Goal: Task Accomplishment & Management: Manage account settings

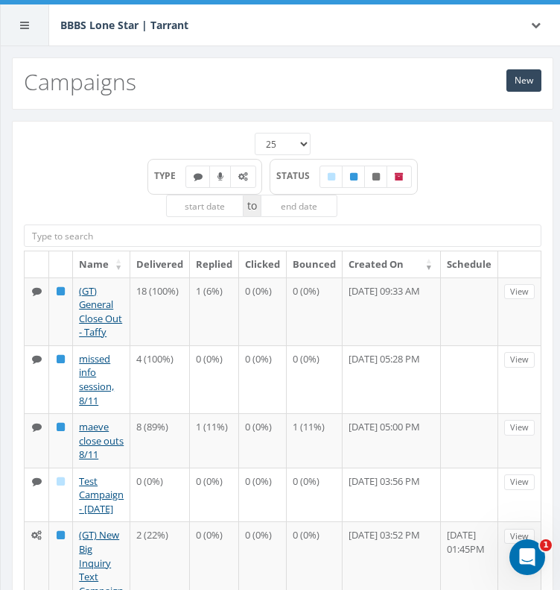
click at [22, 27] on icon at bounding box center [24, 25] width 9 height 10
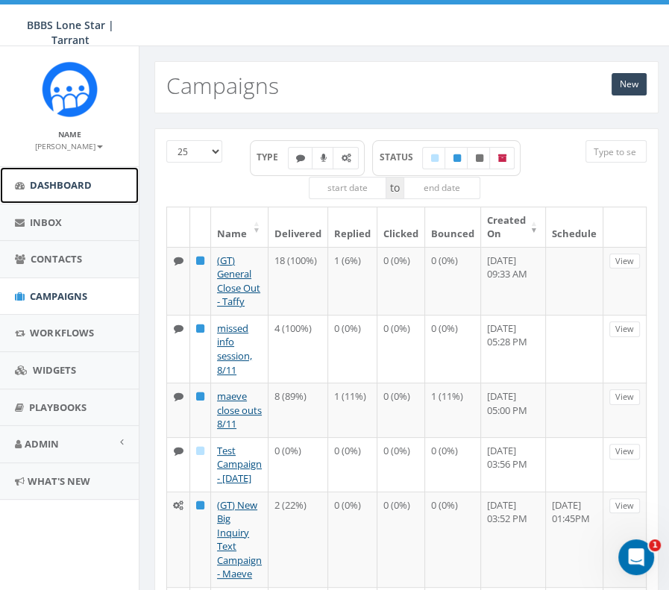
click at [83, 184] on span "Dashboard" at bounding box center [61, 184] width 62 height 13
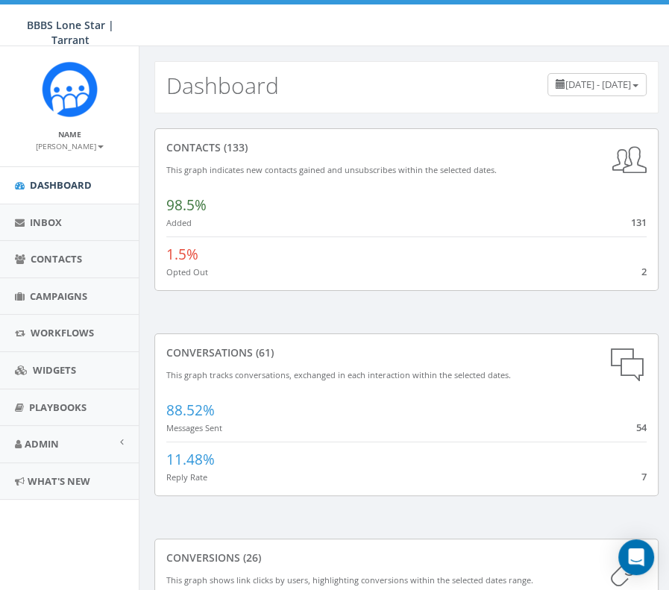
click at [239, 262] on div "1.5% Opted Out 2" at bounding box center [406, 257] width 480 height 42
click at [191, 259] on span "1.5%" at bounding box center [182, 253] width 32 height 19
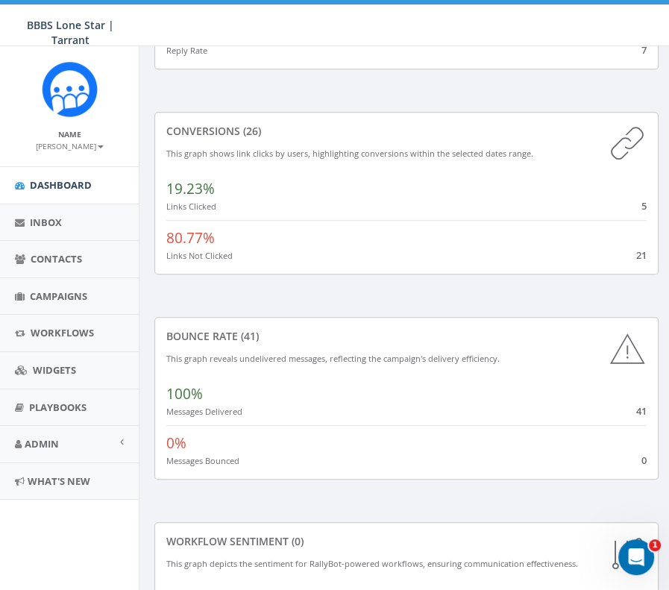
scroll to position [447, 0]
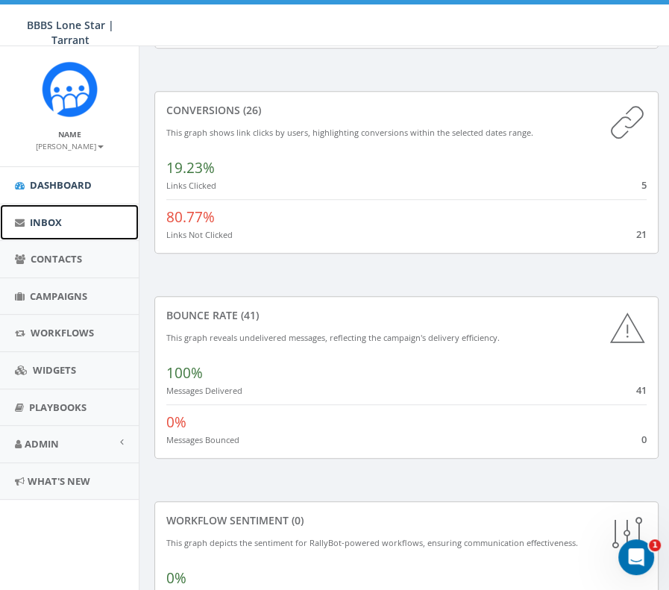
click at [98, 225] on link "Inbox" at bounding box center [69, 222] width 139 height 37
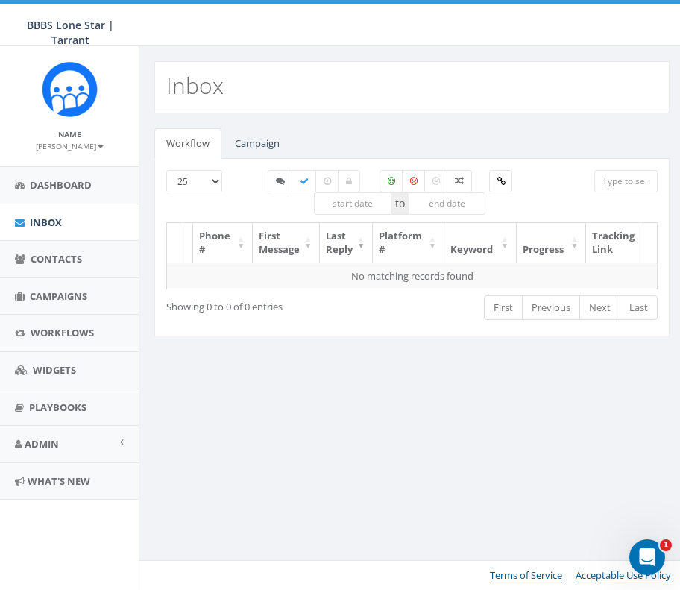
click at [258, 160] on div "[PHONE_NUMBER] to Phone # First Message Last Reply Platform # Keyword Progress …" at bounding box center [411, 248] width 515 height 178
click at [259, 138] on link "Campaign" at bounding box center [257, 143] width 69 height 31
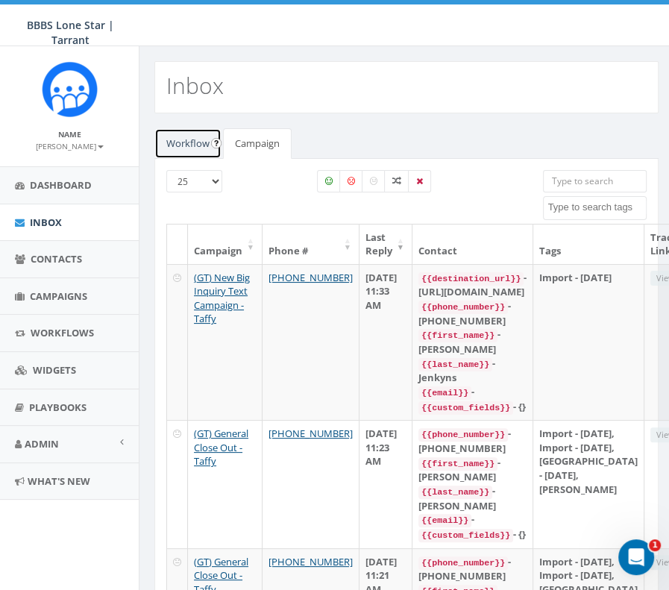
click at [192, 149] on link "Workflow" at bounding box center [187, 143] width 67 height 31
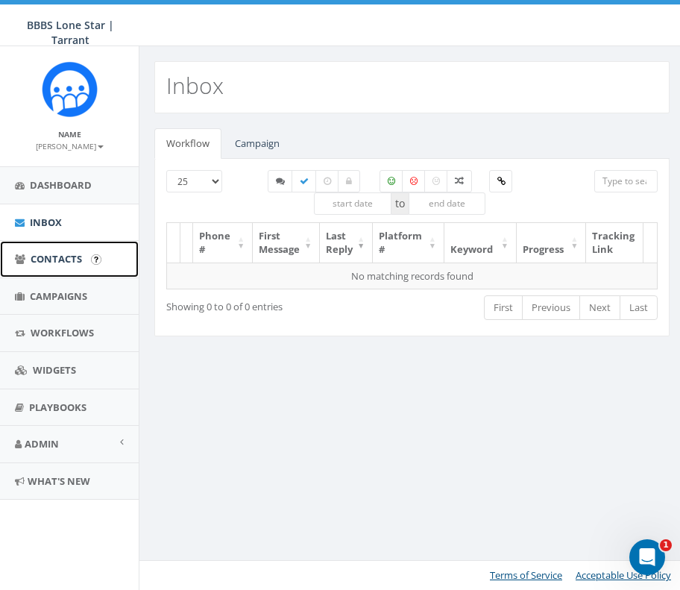
click at [79, 256] on span "Contacts" at bounding box center [56, 258] width 51 height 13
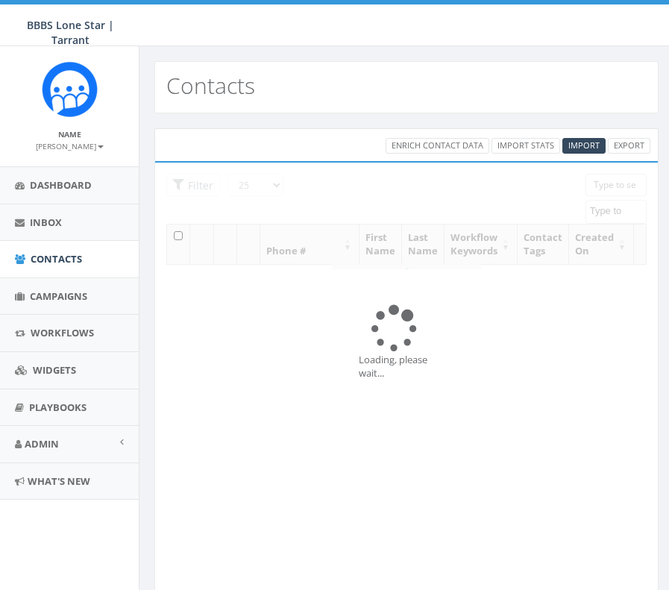
select select
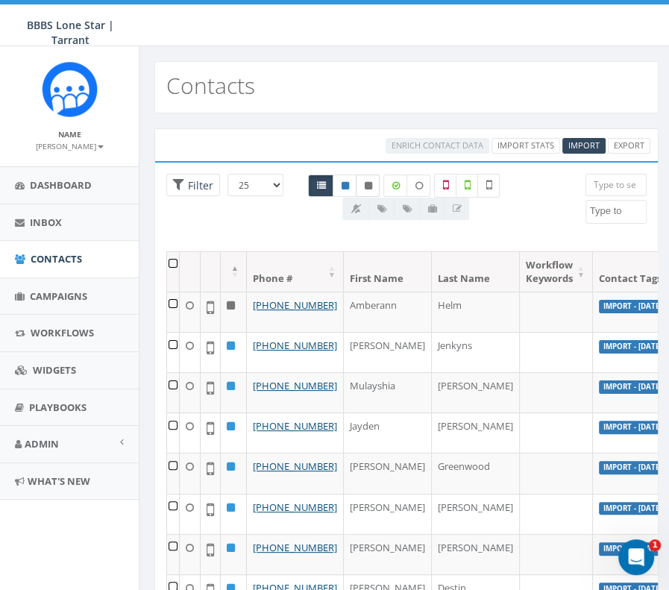
click at [367, 178] on link at bounding box center [368, 185] width 24 height 22
radio input "true"
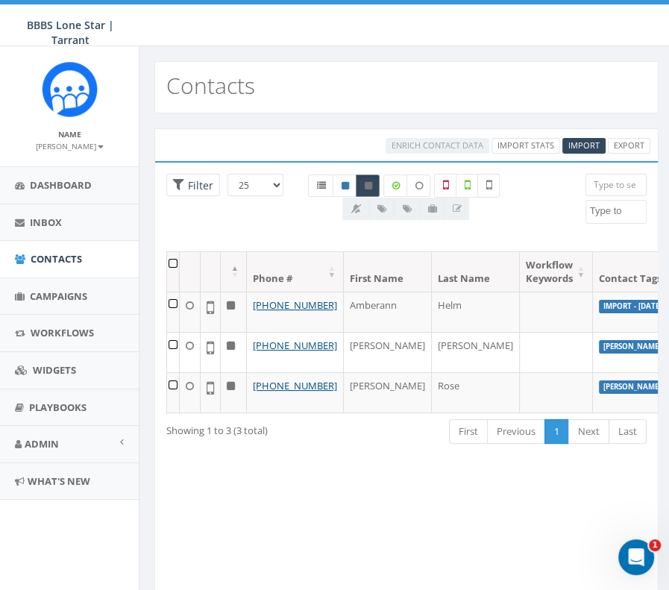
click at [367, 178] on link at bounding box center [368, 185] width 24 height 22
click at [325, 185] on icon at bounding box center [320, 185] width 9 height 9
radio input "true"
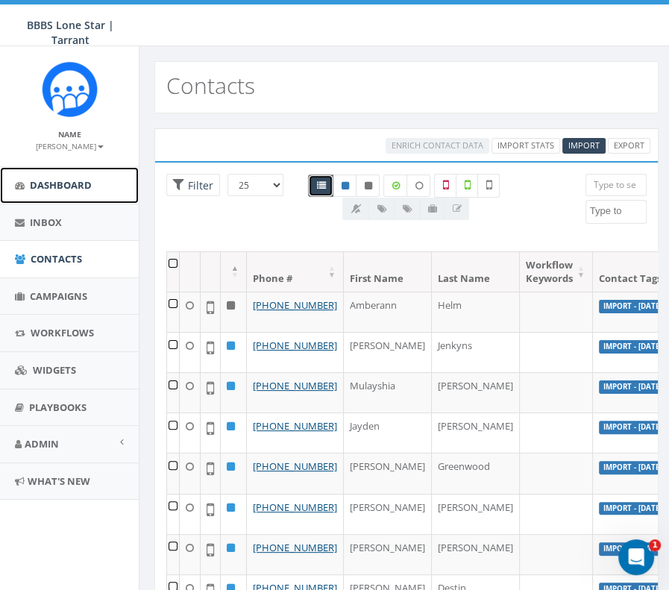
click at [57, 183] on span "Dashboard" at bounding box center [61, 184] width 62 height 13
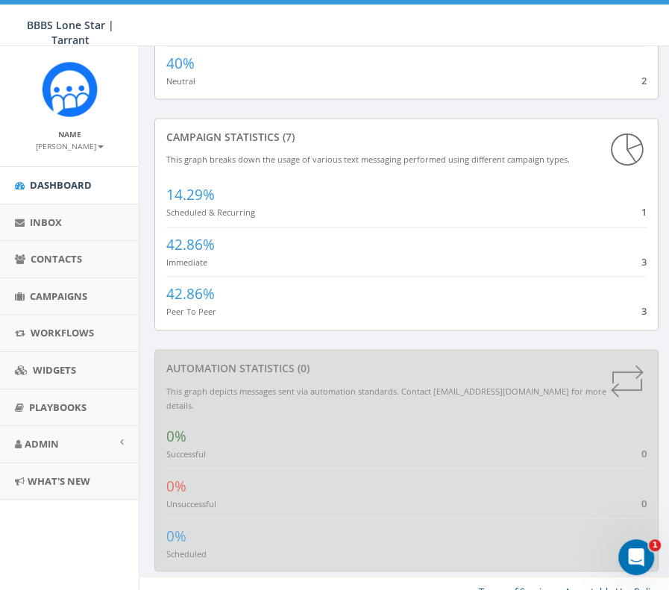
scroll to position [1294, 0]
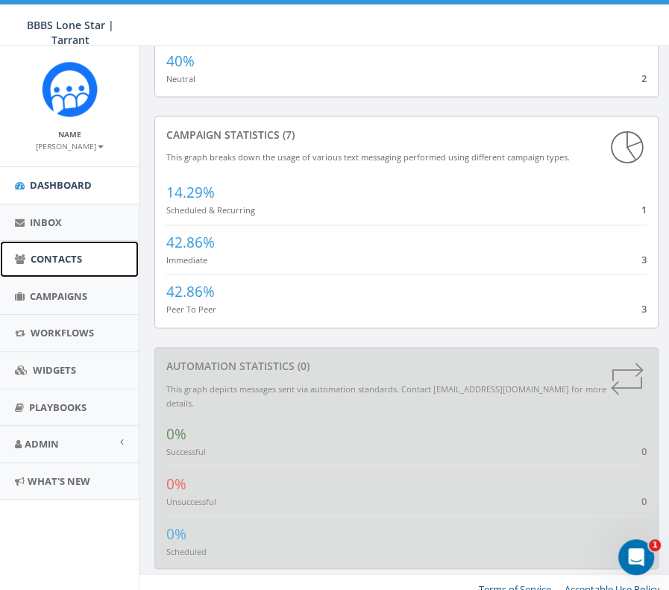
click at [42, 257] on span "Contacts" at bounding box center [56, 258] width 51 height 13
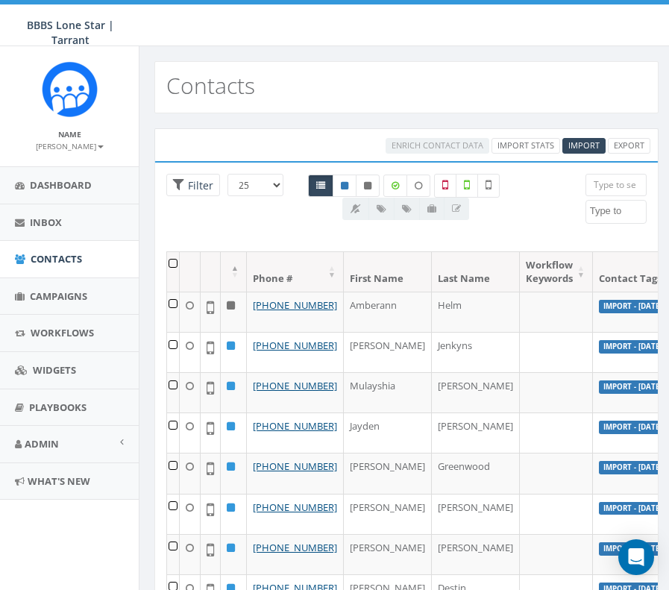
select select
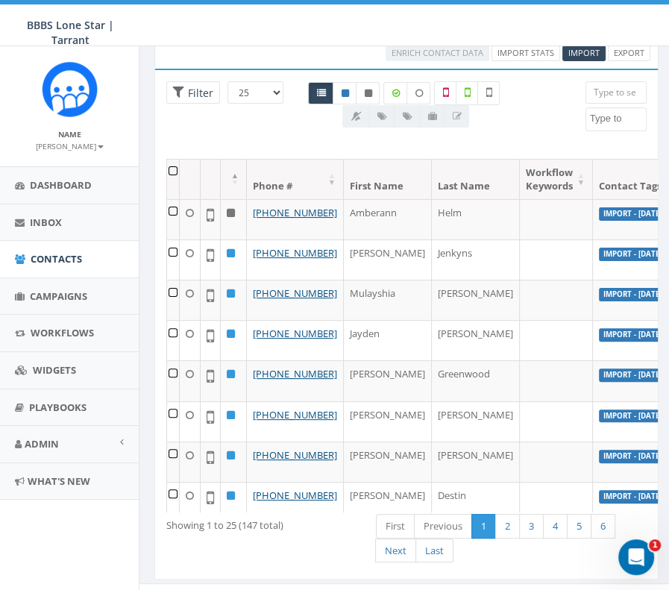
scroll to position [113, 0]
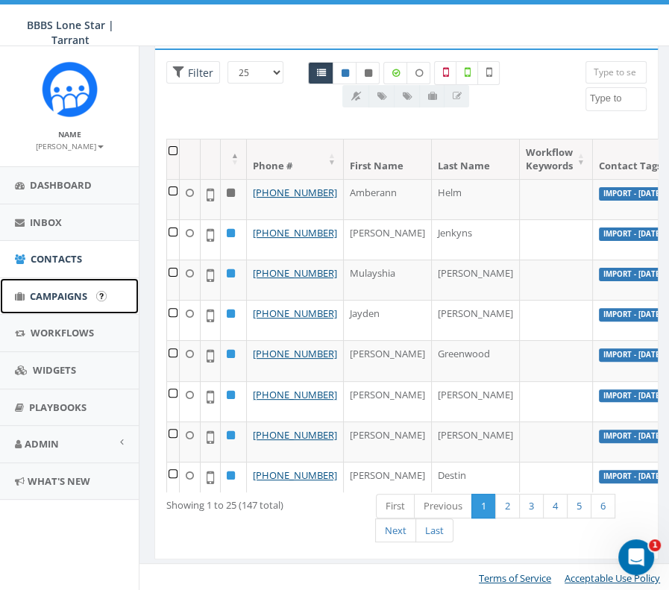
click at [76, 294] on span "Campaigns" at bounding box center [58, 295] width 57 height 13
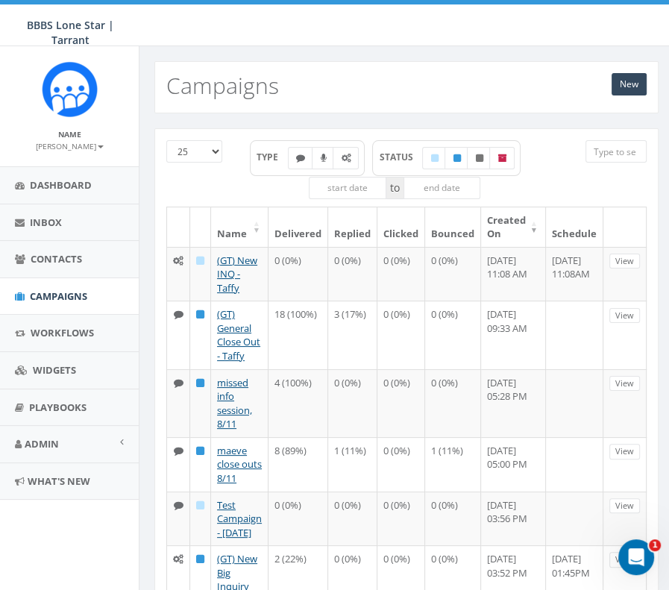
click at [75, 138] on small "Name" at bounding box center [69, 134] width 23 height 10
click at [76, 148] on small "[PERSON_NAME]" at bounding box center [70, 146] width 68 height 10
click at [51, 163] on link "Profile" at bounding box center [75, 169] width 118 height 19
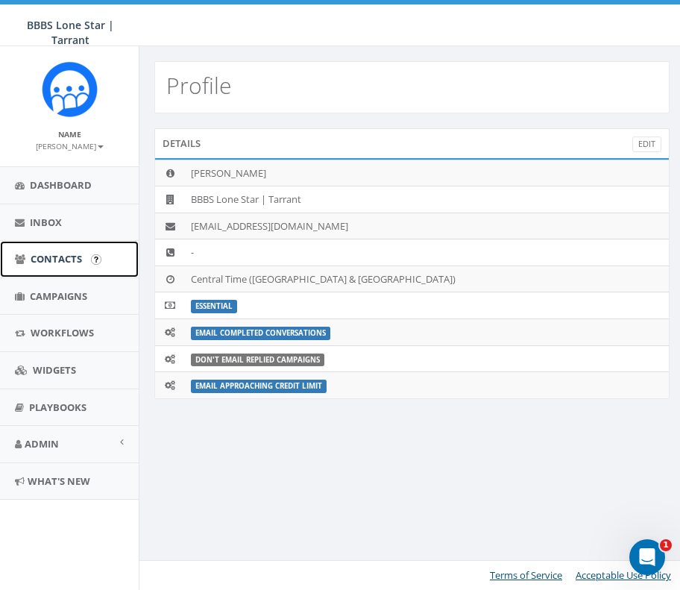
click at [65, 250] on link "Contacts" at bounding box center [69, 259] width 139 height 37
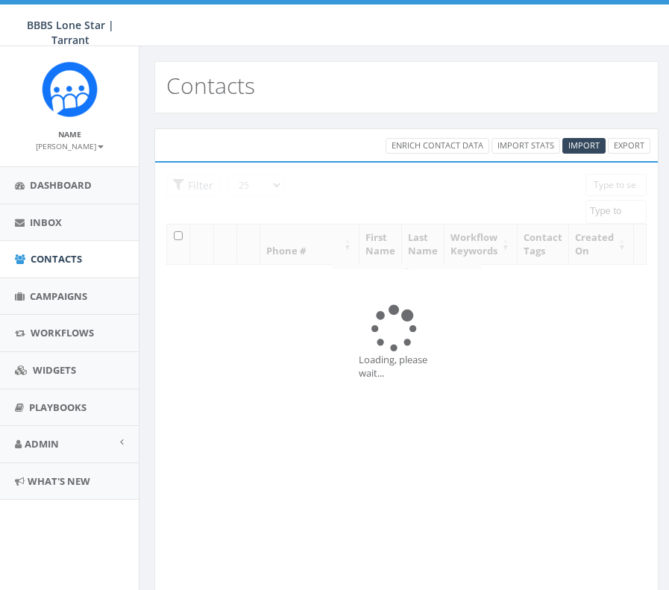
select select
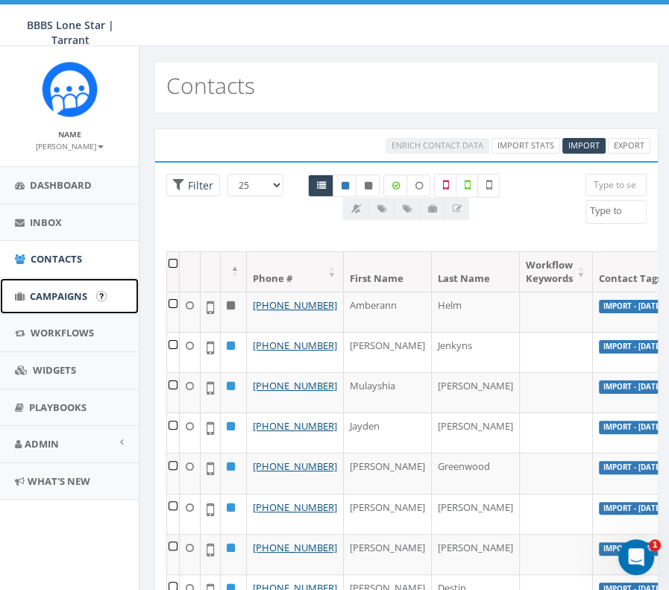
click at [63, 291] on span "Campaigns" at bounding box center [58, 295] width 57 height 13
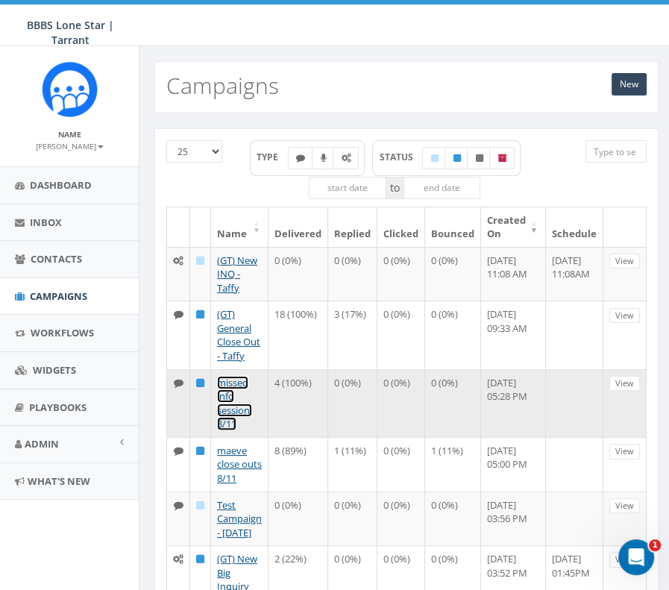
click at [230, 408] on link "missed info session, 8/11" at bounding box center [234, 403] width 35 height 55
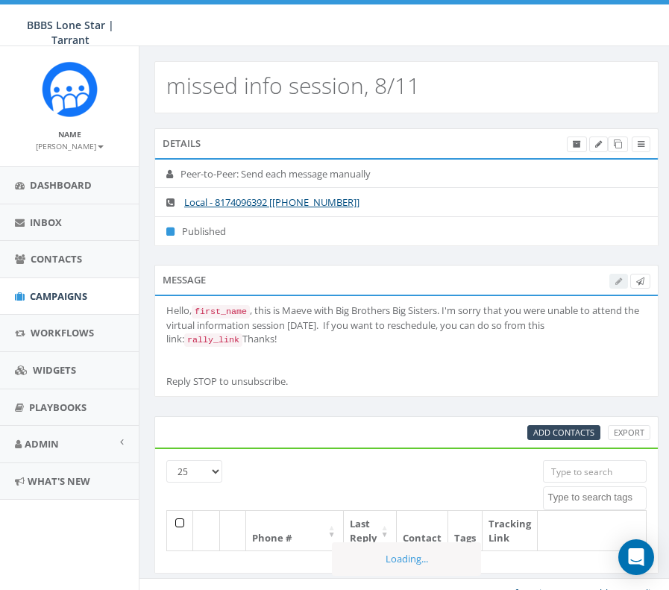
select select
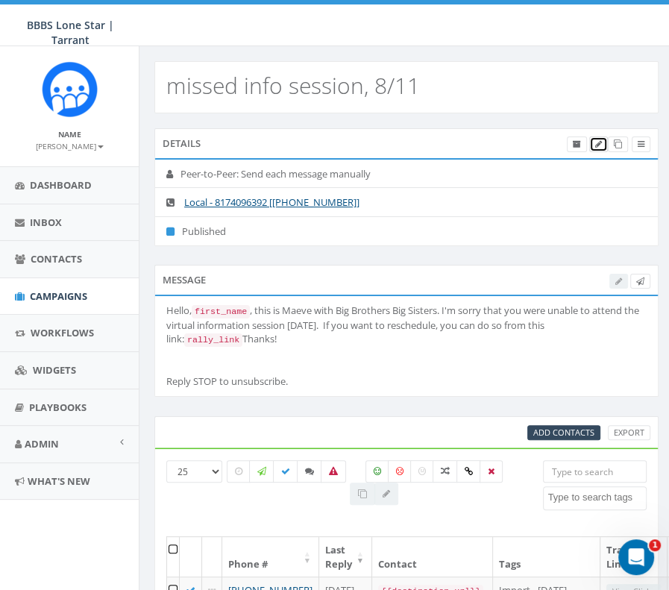
click at [599, 146] on icon at bounding box center [598, 144] width 7 height 8
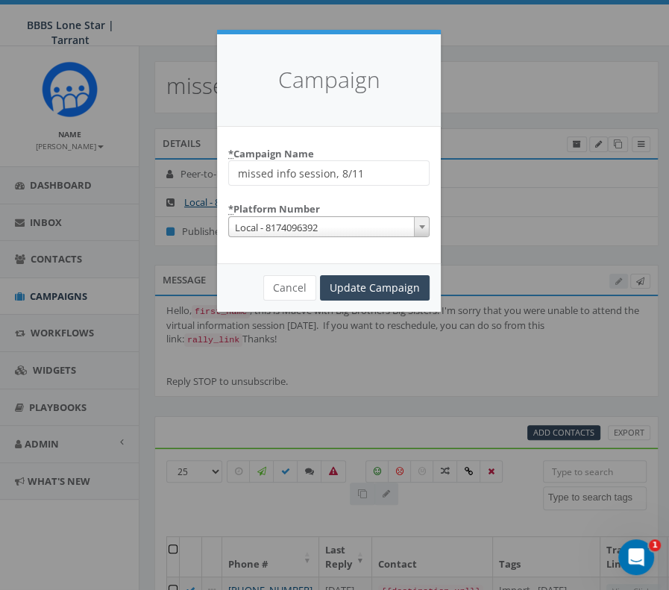
click at [335, 230] on span "Local - 8174096392" at bounding box center [329, 227] width 200 height 21
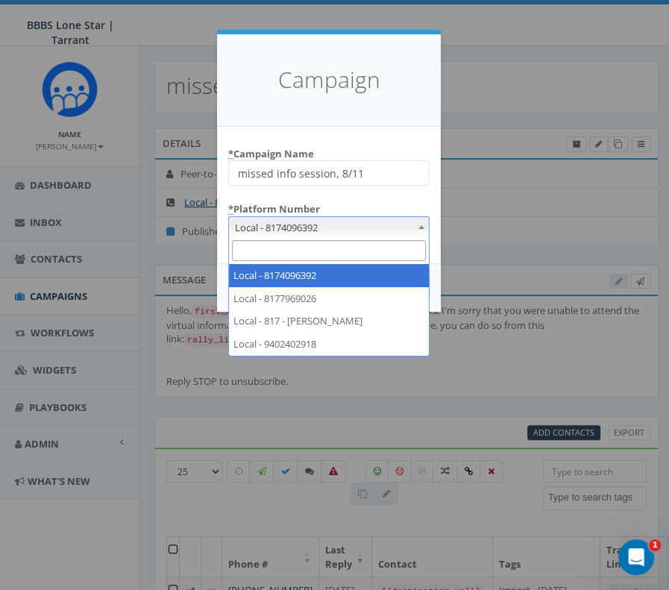
click at [335, 230] on span "Local - 8174096392" at bounding box center [329, 227] width 200 height 21
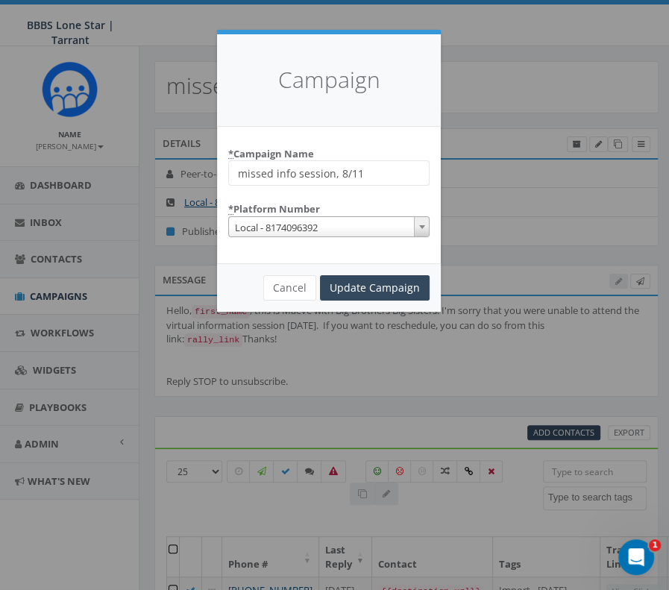
click at [344, 203] on div "* Platform Number Local - 8174096392 Local - 8177969026 Local - 817 - Lauren Lo…" at bounding box center [328, 217] width 201 height 40
click at [302, 280] on button "Cancel" at bounding box center [289, 287] width 53 height 25
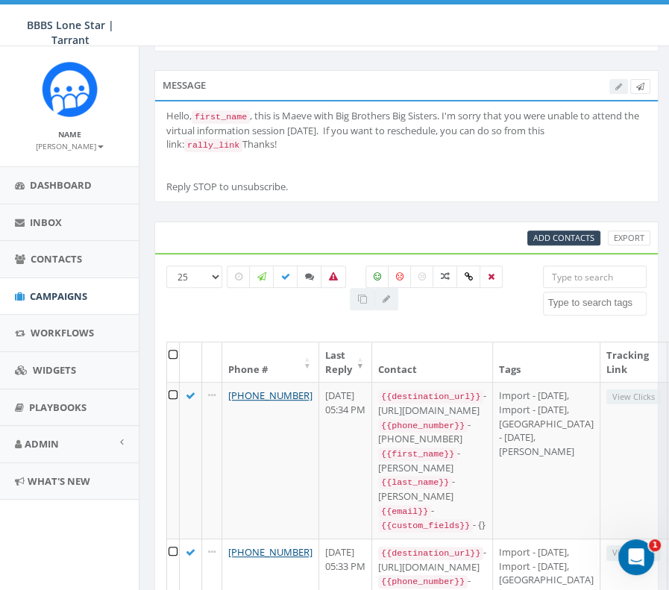
scroll to position [198, 0]
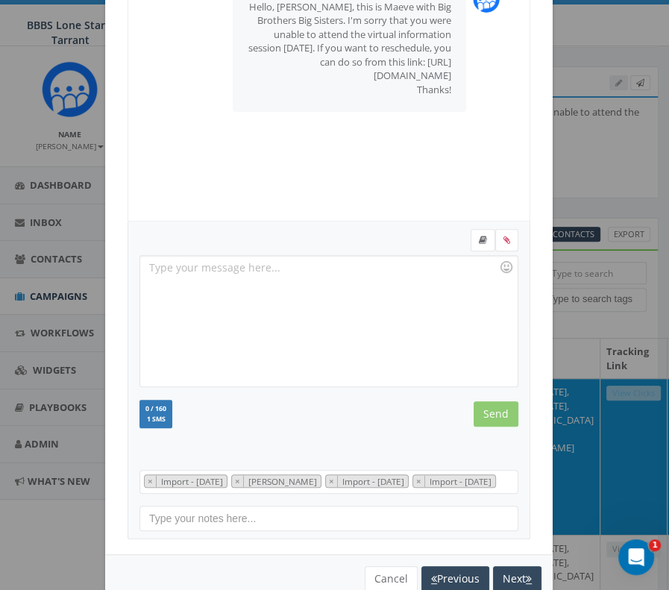
scroll to position [294, 0]
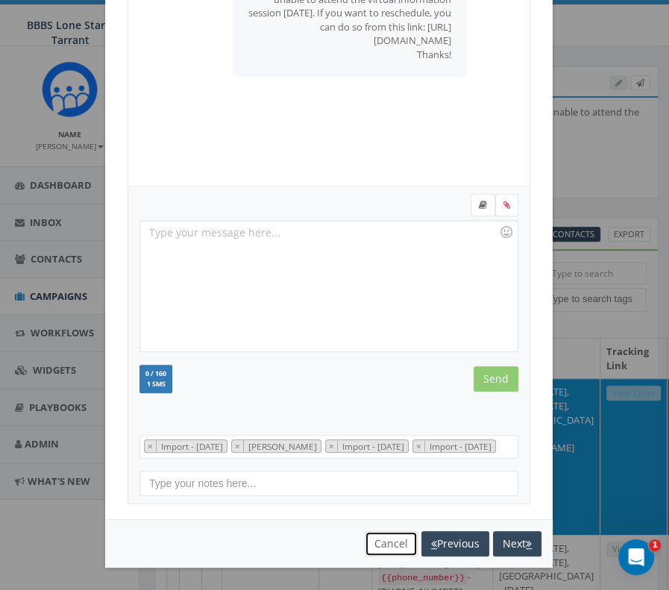
click at [395, 539] on button "Cancel" at bounding box center [390, 543] width 53 height 25
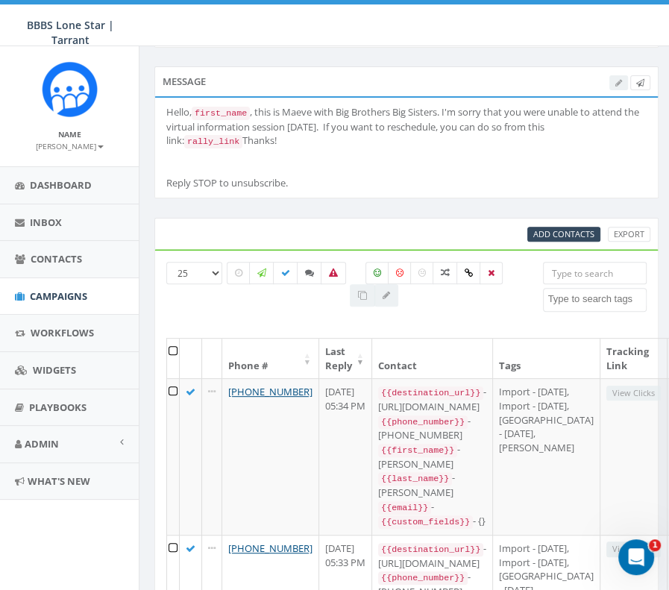
click at [69, 537] on div "Name Maeve Mitchell Profile Sign Out Dashboard Inbox Contacts Campaigns Workflo…" at bounding box center [69, 293] width 139 height 495
click at [74, 190] on span "Dashboard" at bounding box center [61, 184] width 62 height 13
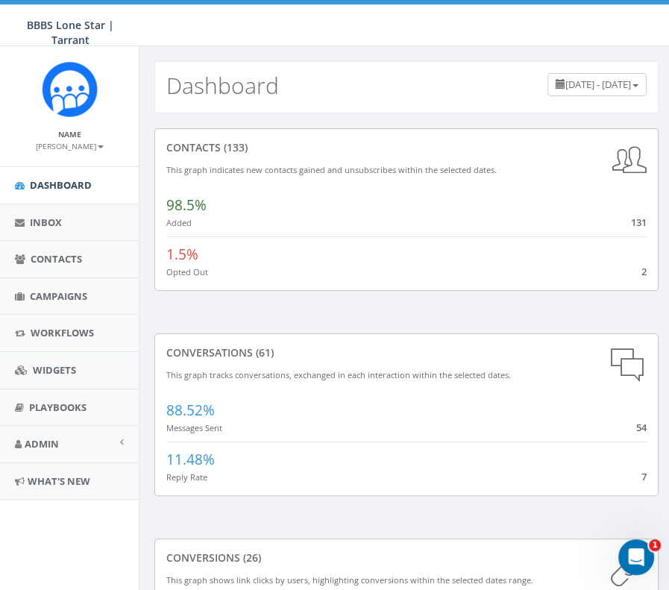
click at [86, 148] on small "[PERSON_NAME]" at bounding box center [70, 146] width 68 height 10
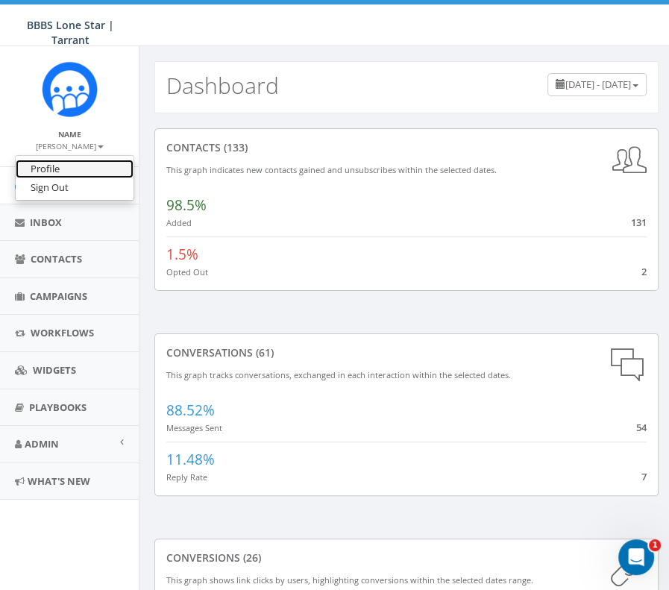
click at [76, 175] on link "Profile" at bounding box center [75, 169] width 118 height 19
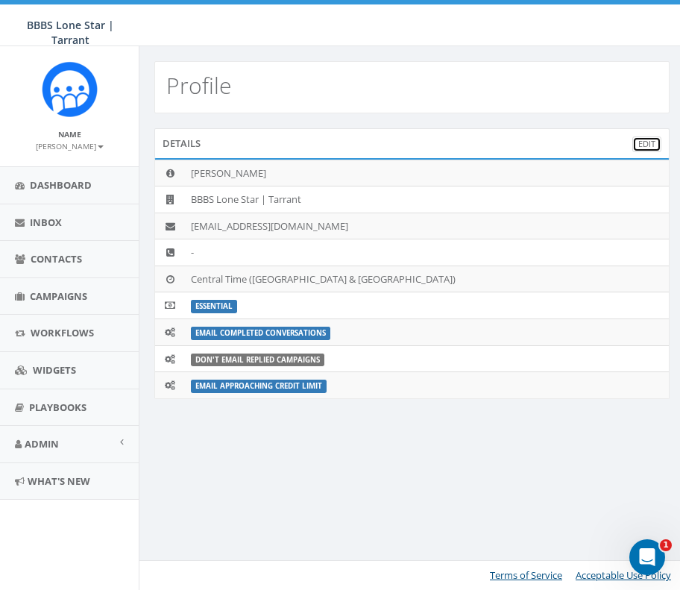
click at [644, 142] on link "Edit" at bounding box center [646, 144] width 29 height 16
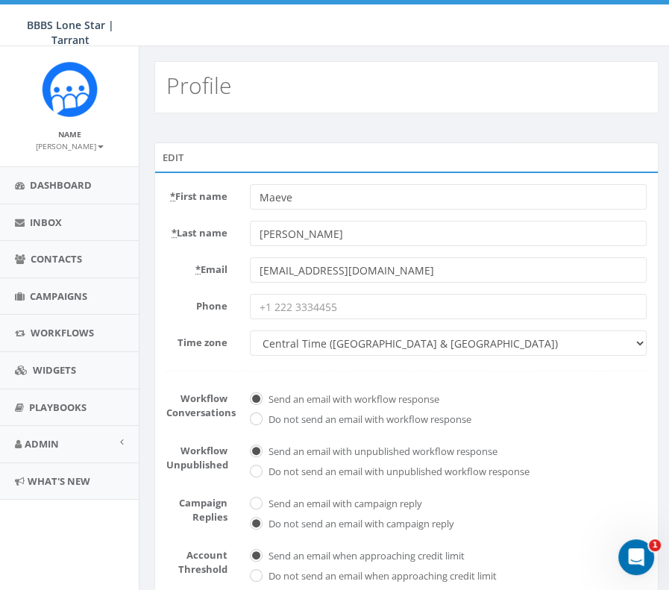
click at [307, 309] on input "Phone" at bounding box center [448, 306] width 397 height 25
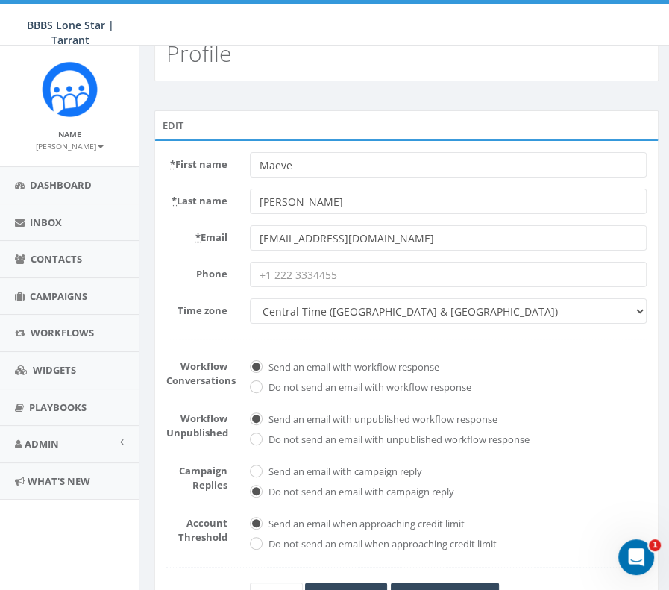
scroll to position [49, 0]
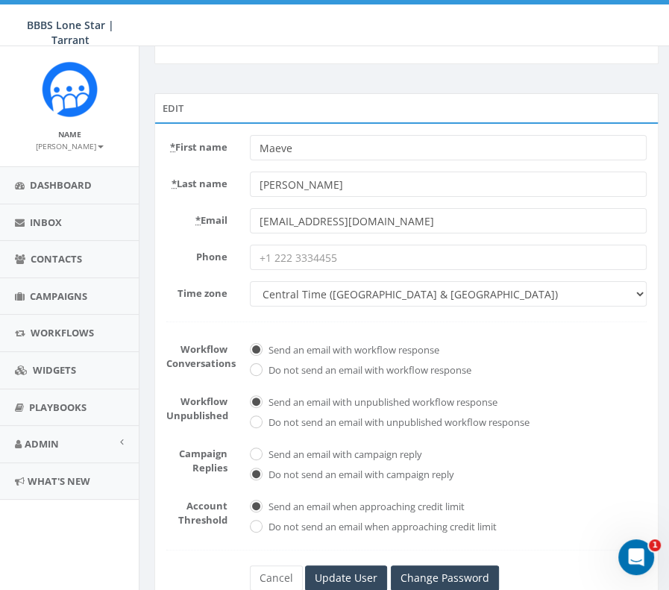
click at [313, 453] on label "Send an email with campaign reply" at bounding box center [343, 454] width 157 height 15
click at [259, 453] on input "Send an email with campaign reply" at bounding box center [255, 454] width 10 height 10
radio input "true"
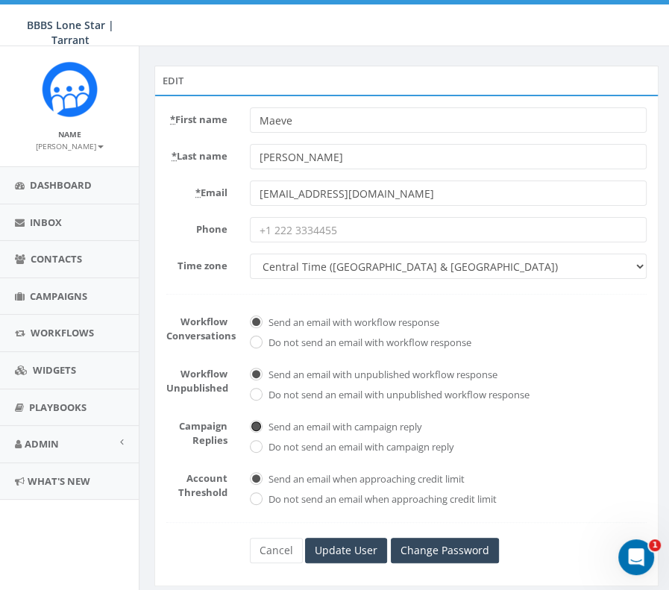
scroll to position [103, 0]
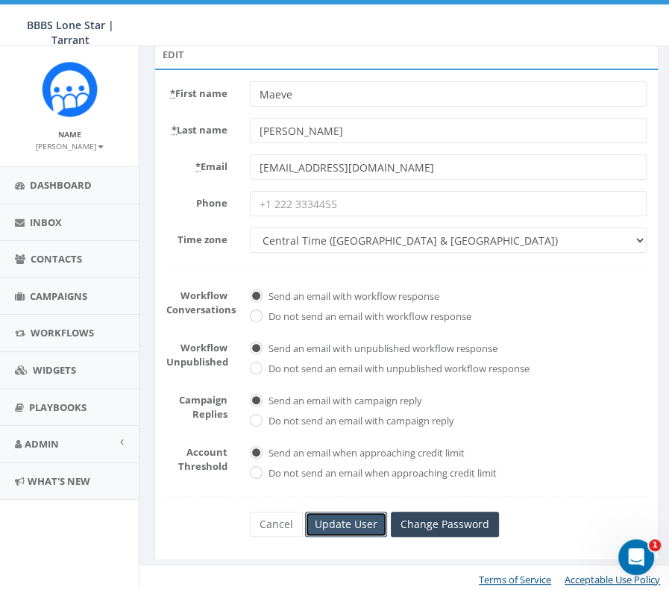
click at [362, 528] on input "Update User" at bounding box center [346, 523] width 82 height 25
